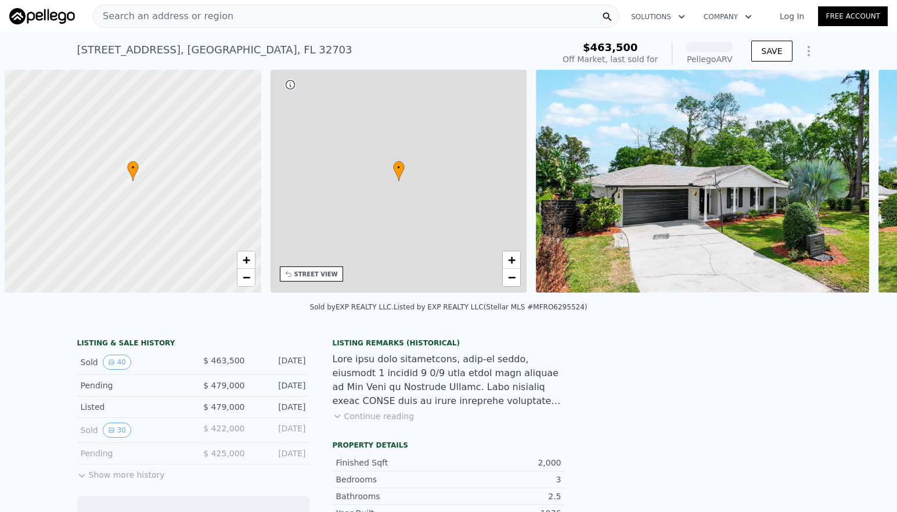
scroll to position [0, 5]
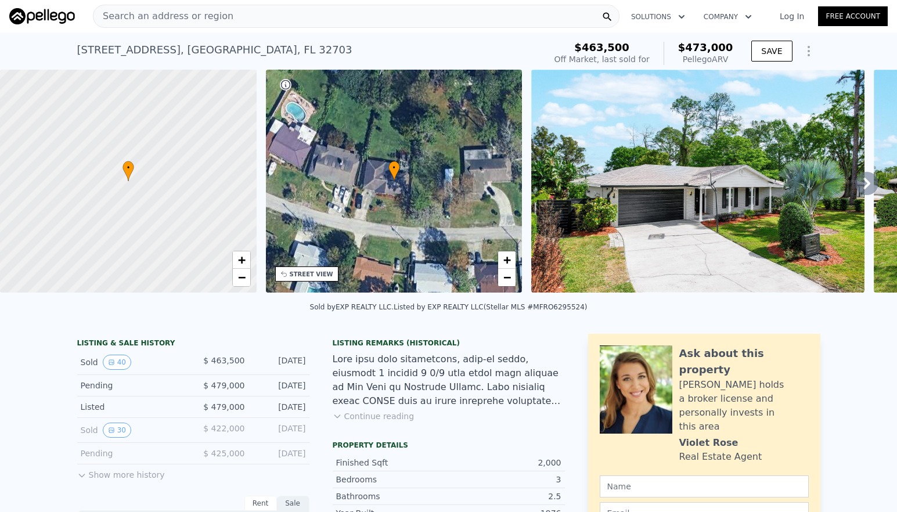
click at [857, 189] on icon at bounding box center [866, 183] width 23 height 23
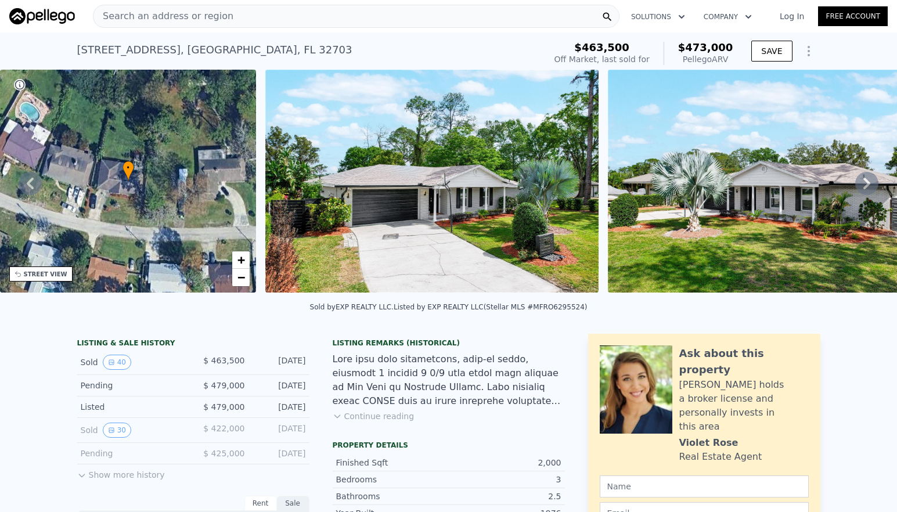
click at [857, 189] on icon at bounding box center [866, 183] width 23 height 23
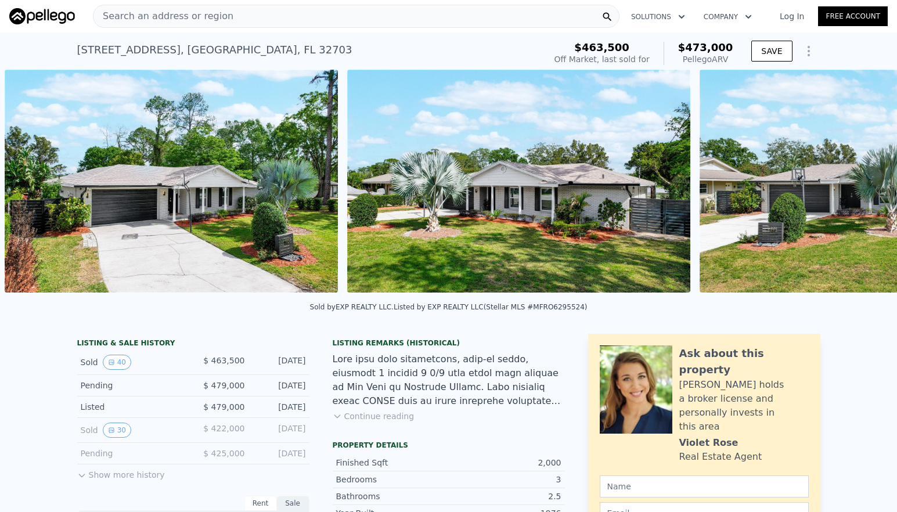
click at [857, 189] on div "• + − • + − STREET VIEW Loading... SATELLITE VIEW" at bounding box center [448, 183] width 897 height 227
click at [857, 189] on icon at bounding box center [866, 183] width 23 height 23
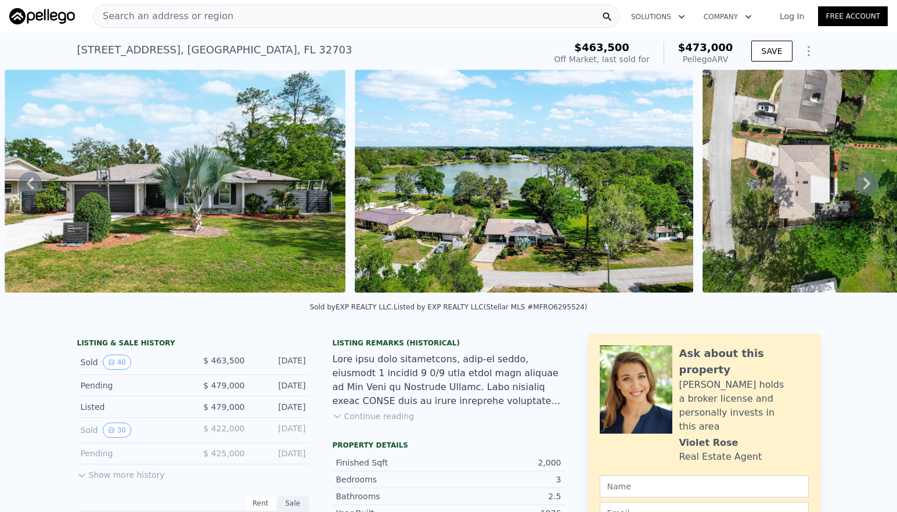
click at [857, 189] on icon at bounding box center [866, 183] width 23 height 23
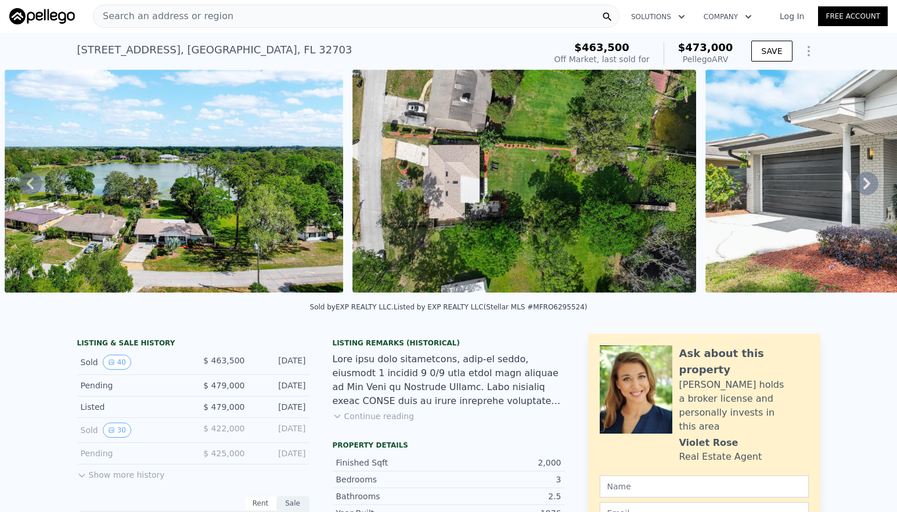
click at [857, 189] on icon at bounding box center [866, 183] width 23 height 23
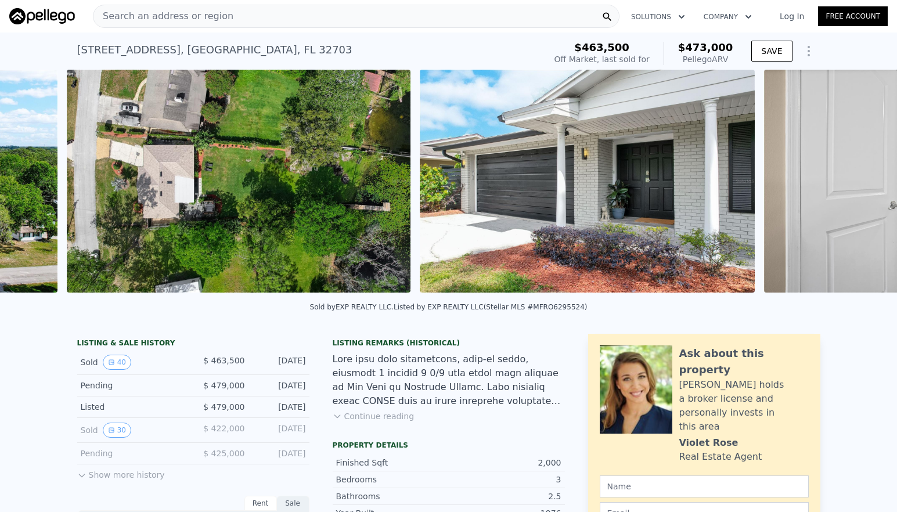
scroll to position [0, 1924]
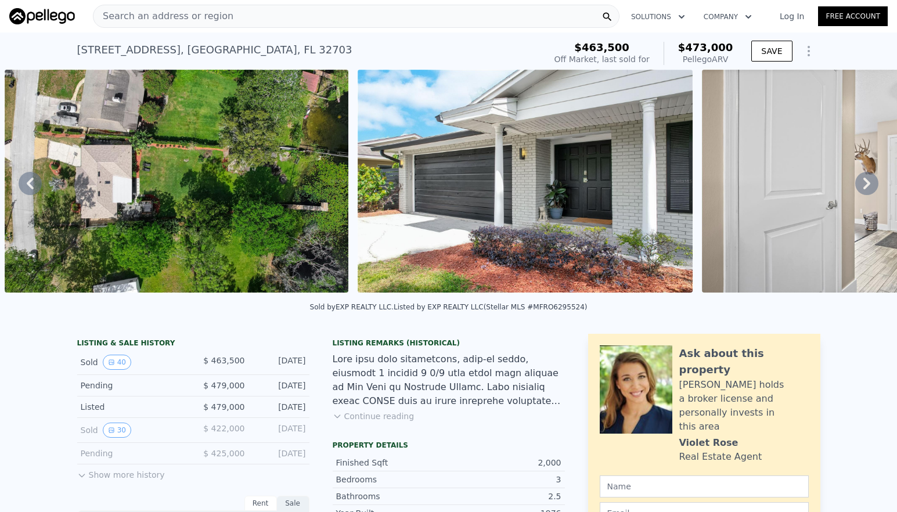
click at [857, 189] on icon at bounding box center [866, 183] width 23 height 23
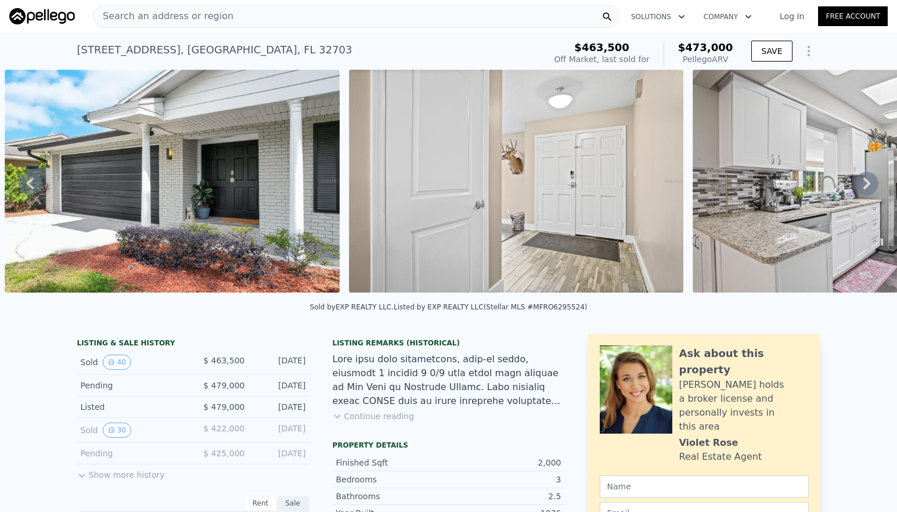
click at [857, 189] on icon at bounding box center [866, 183] width 23 height 23
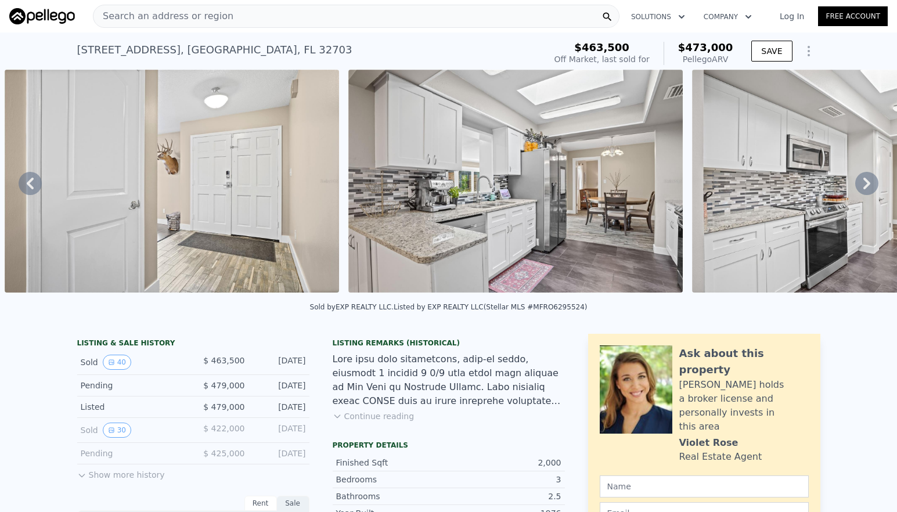
click at [857, 189] on icon at bounding box center [866, 183] width 23 height 23
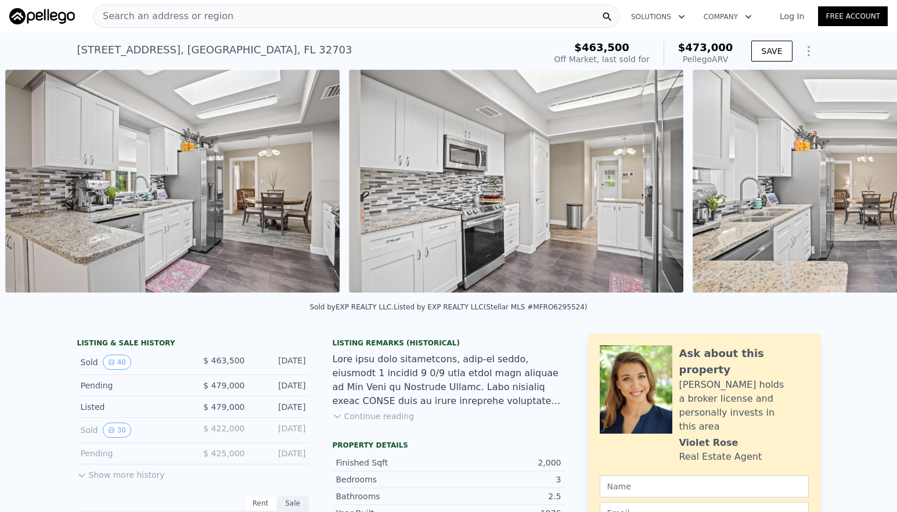
scroll to position [0, 2964]
click at [857, 190] on icon at bounding box center [866, 183] width 23 height 23
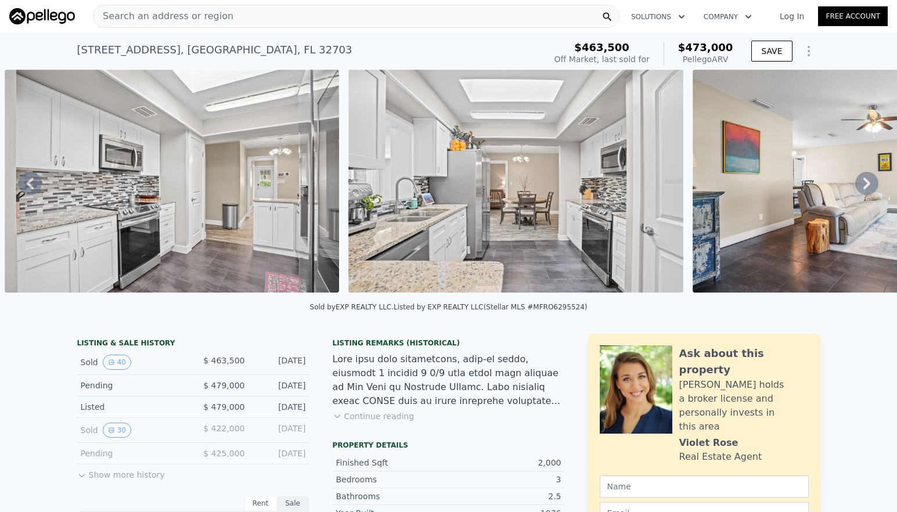
click at [863, 189] on icon at bounding box center [866, 184] width 7 height 12
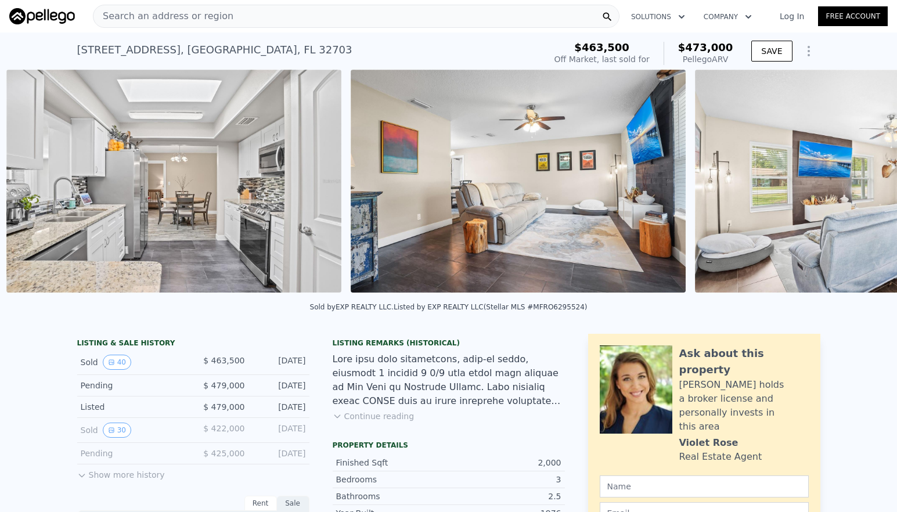
scroll to position [0, 3651]
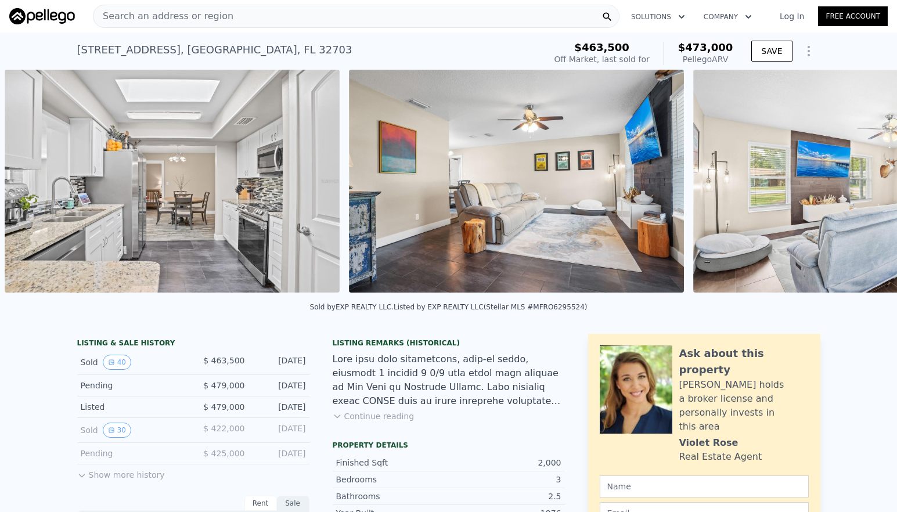
click at [857, 190] on div "• + − • + − STREET VIEW Loading... SATELLITE VIEW" at bounding box center [448, 183] width 897 height 227
click at [855, 193] on icon at bounding box center [866, 183] width 23 height 23
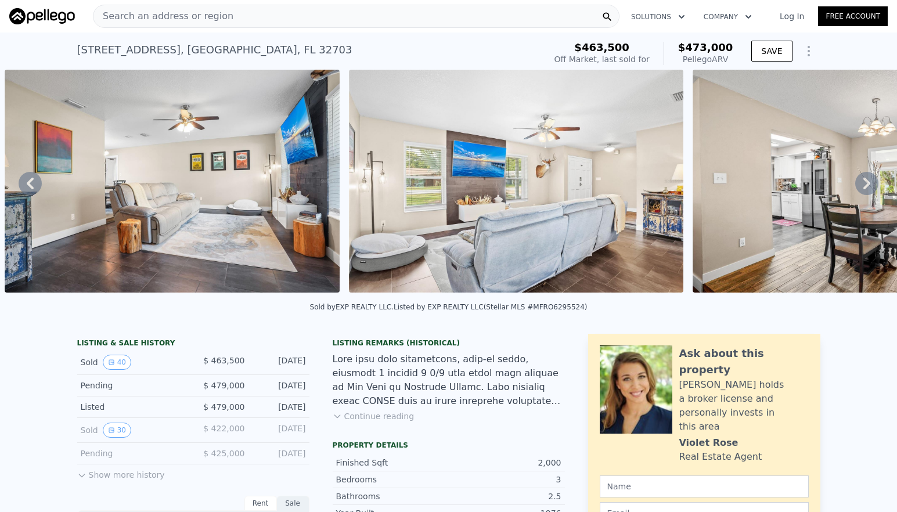
click at [863, 191] on icon at bounding box center [866, 183] width 23 height 23
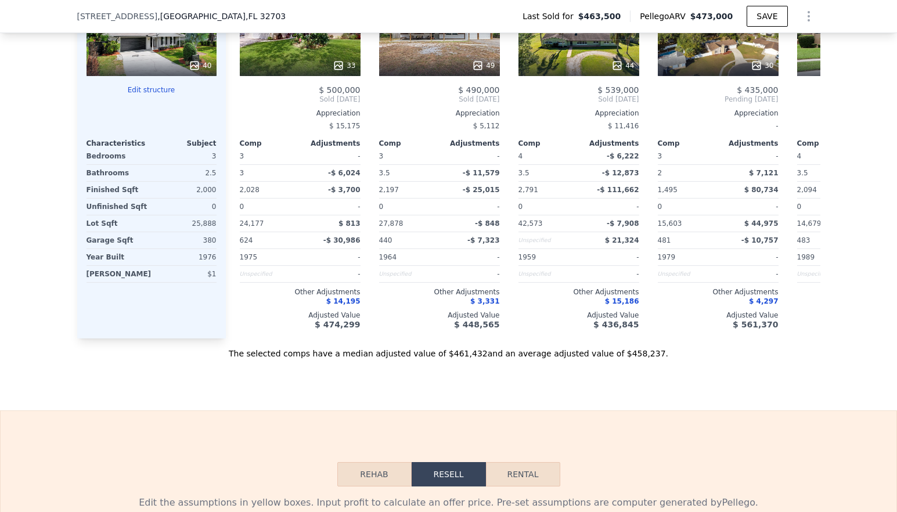
scroll to position [1147, 0]
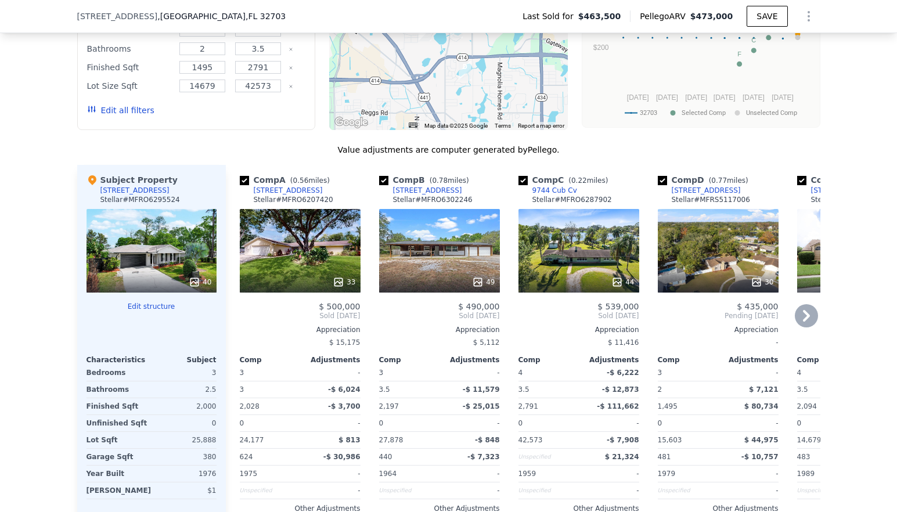
click at [806, 327] on icon at bounding box center [806, 315] width 23 height 23
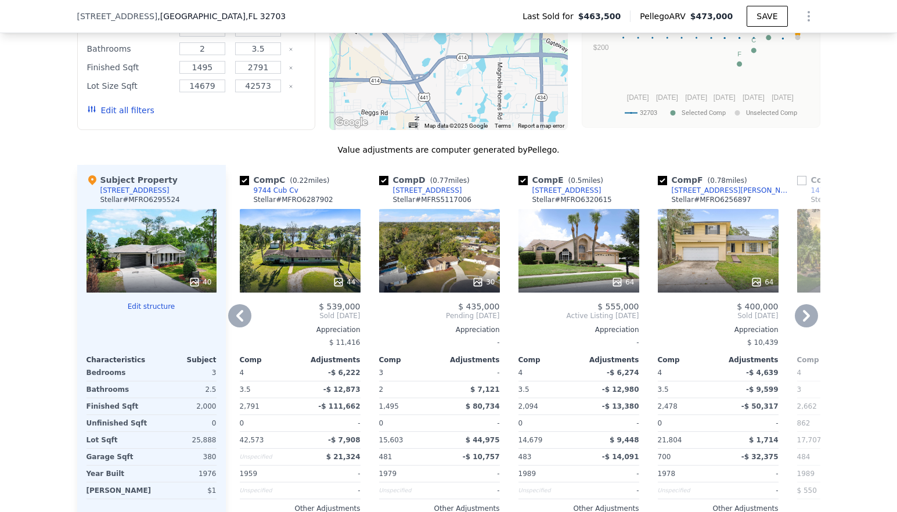
click at [806, 327] on icon at bounding box center [806, 315] width 23 height 23
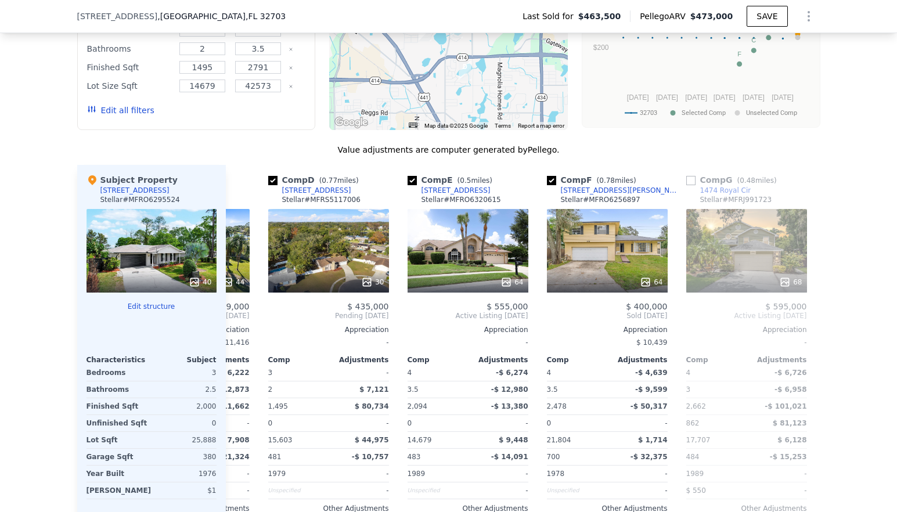
scroll to position [0, 409]
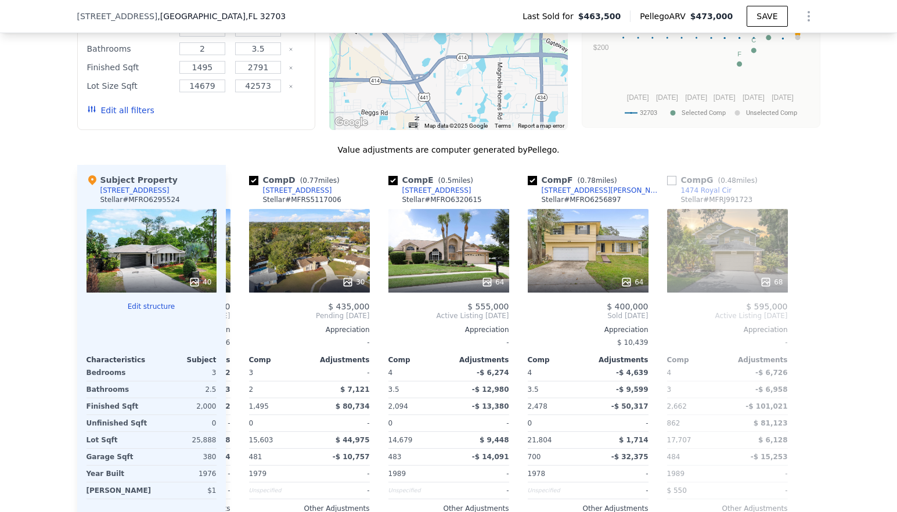
click at [806, 329] on div at bounding box center [811, 360] width 19 height 390
click at [802, 411] on div at bounding box center [811, 360] width 19 height 390
click at [726, 276] on div "68" at bounding box center [727, 251] width 121 height 84
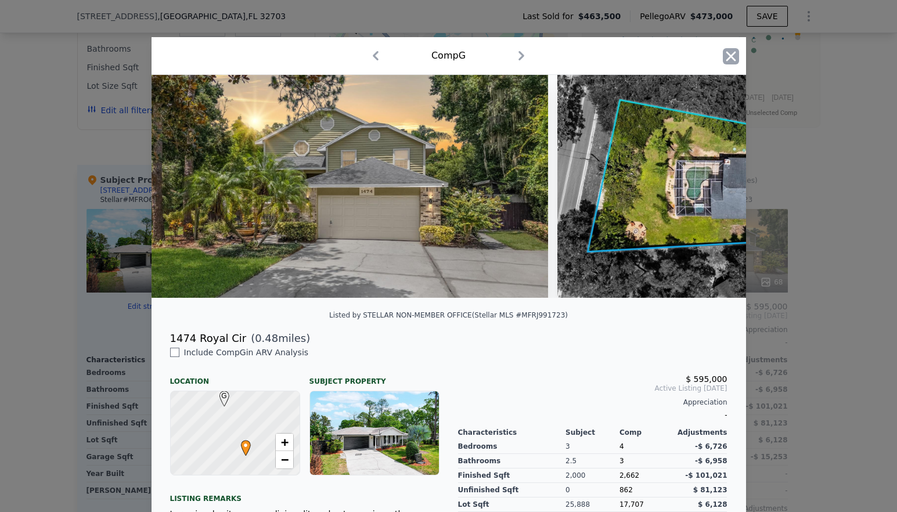
click at [726, 58] on icon "button" at bounding box center [731, 56] width 16 height 16
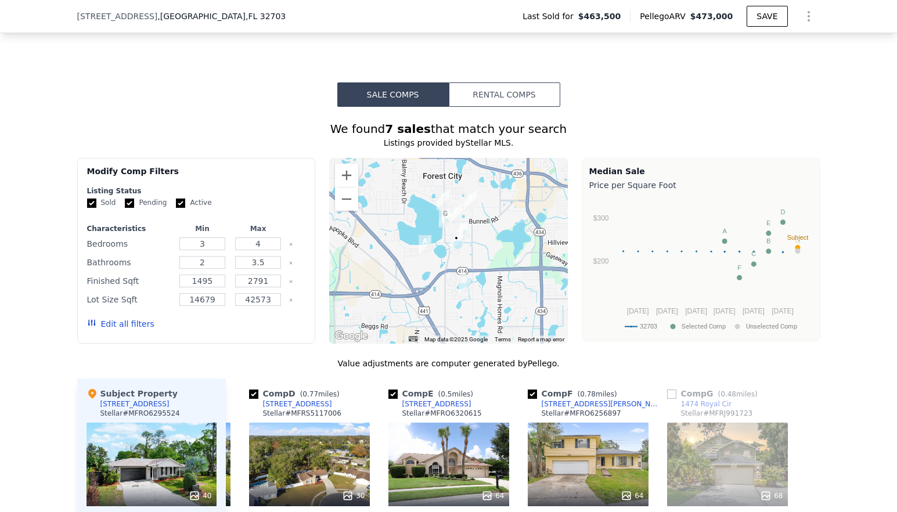
scroll to position [1313, 0]
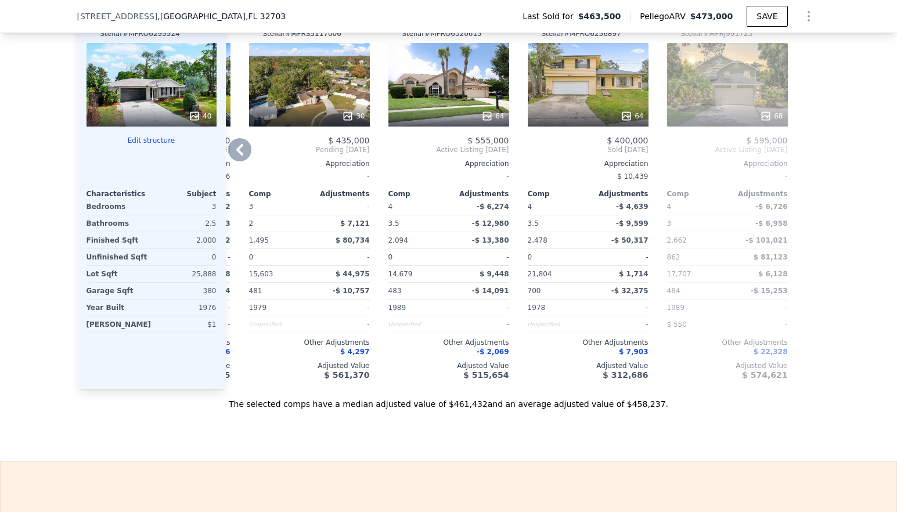
click at [237, 157] on icon at bounding box center [239, 149] width 23 height 23
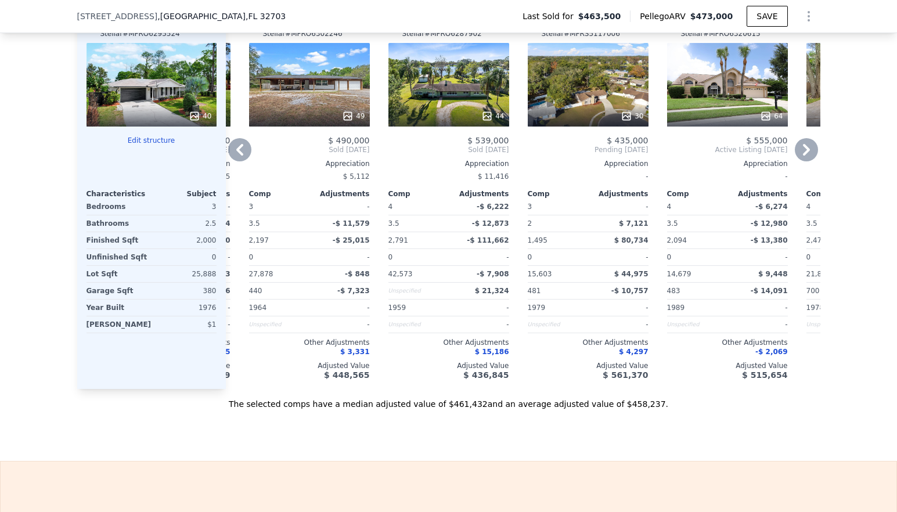
click at [237, 157] on icon at bounding box center [239, 149] width 23 height 23
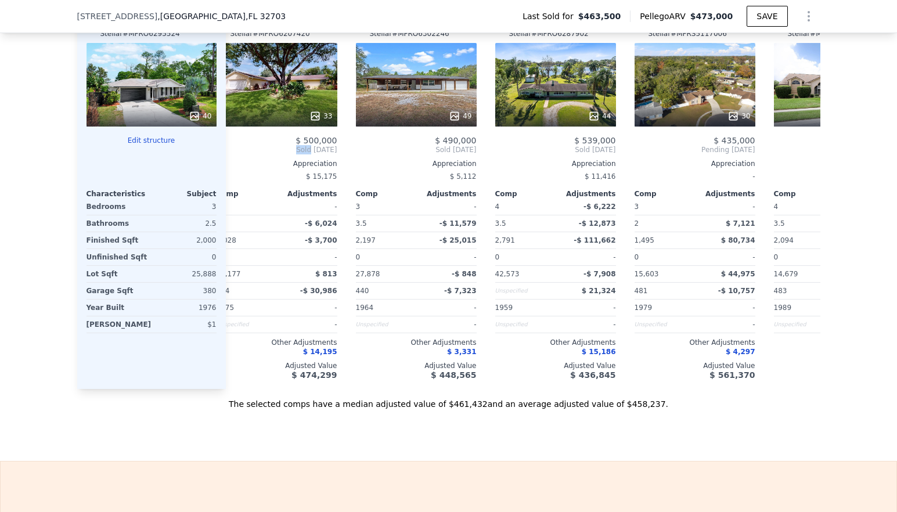
click at [237, 154] on span "Sold [DATE]" at bounding box center [276, 149] width 121 height 9
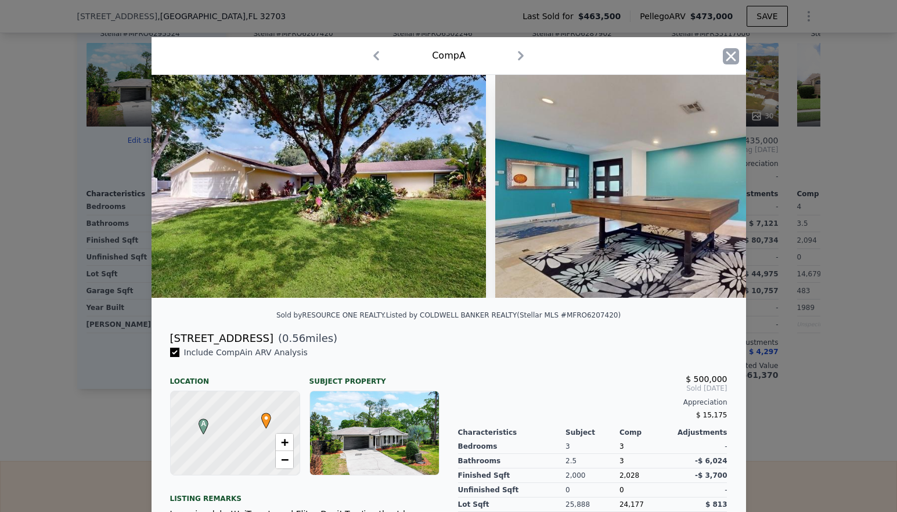
click at [726, 55] on icon "button" at bounding box center [731, 56] width 10 height 10
